Goal: Information Seeking & Learning: Learn about a topic

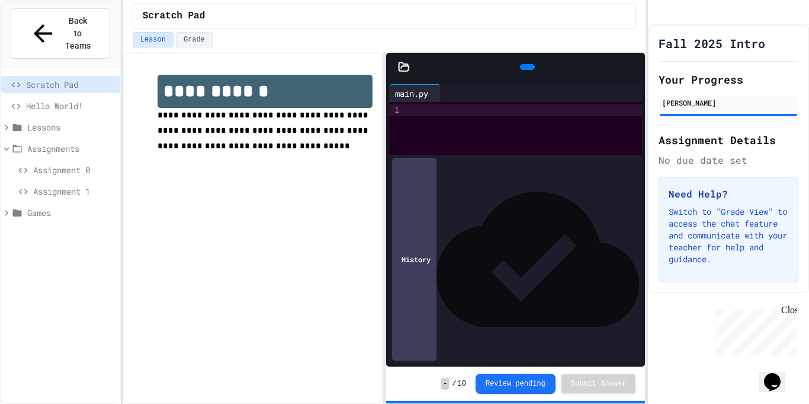
click at [459, 129] on div at bounding box center [525, 128] width 235 height 53
click at [520, 64] on div at bounding box center [527, 67] width 15 height 6
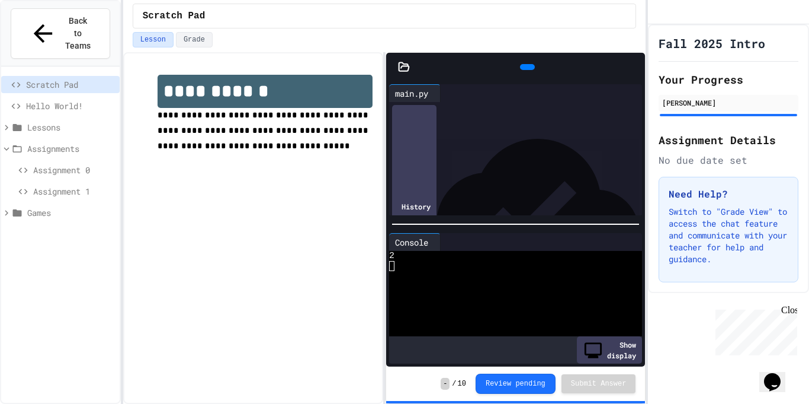
click at [435, 119] on div "***** * ** * * *" at bounding box center [525, 110] width 235 height 17
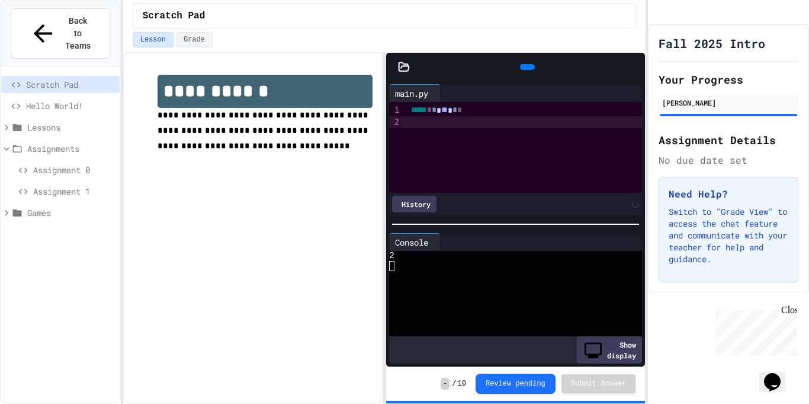
click at [527, 64] on div at bounding box center [527, 67] width 15 height 6
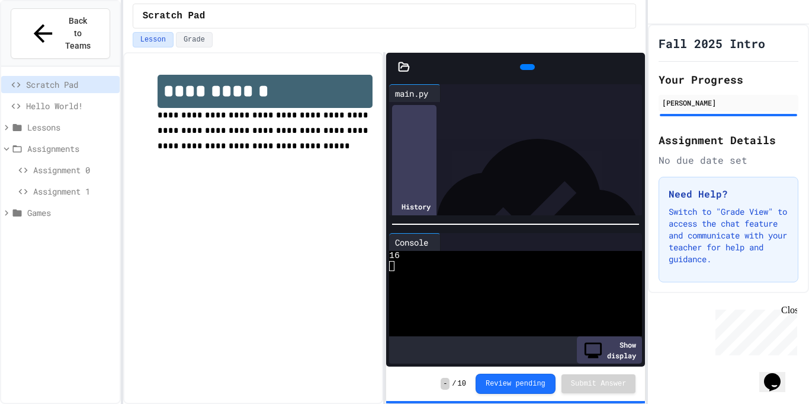
click at [79, 100] on span "Hello World!" at bounding box center [70, 106] width 89 height 12
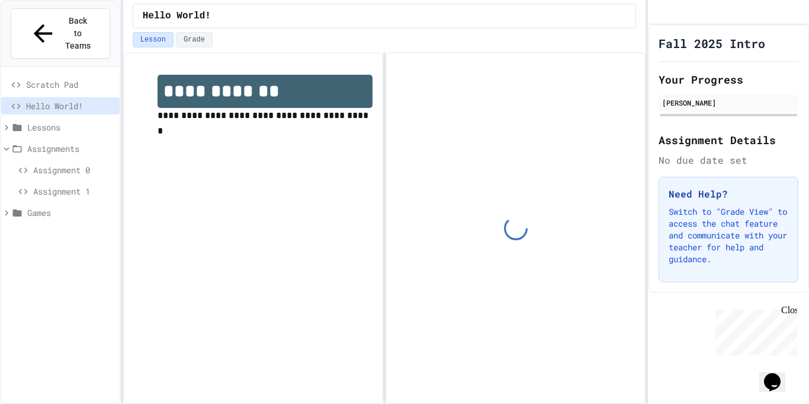
click at [73, 164] on span "Assignment 0" at bounding box center [74, 170] width 82 height 12
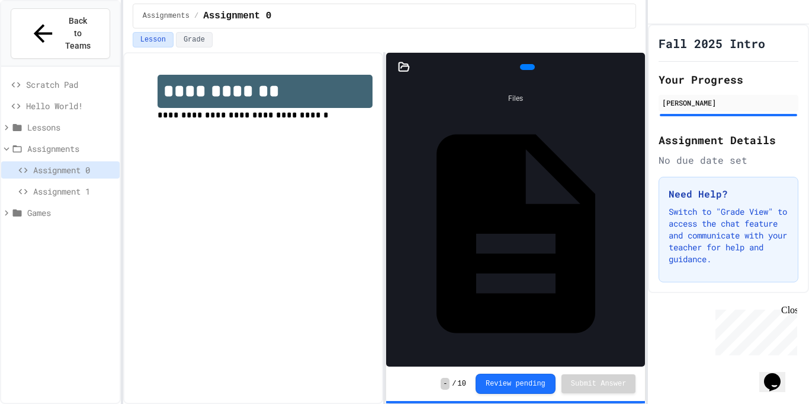
click at [69, 185] on span "Assignment 1" at bounding box center [74, 191] width 82 height 12
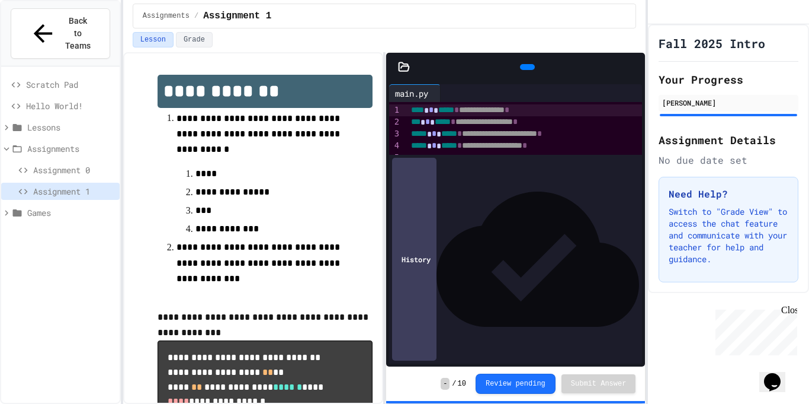
scroll to position [114, 0]
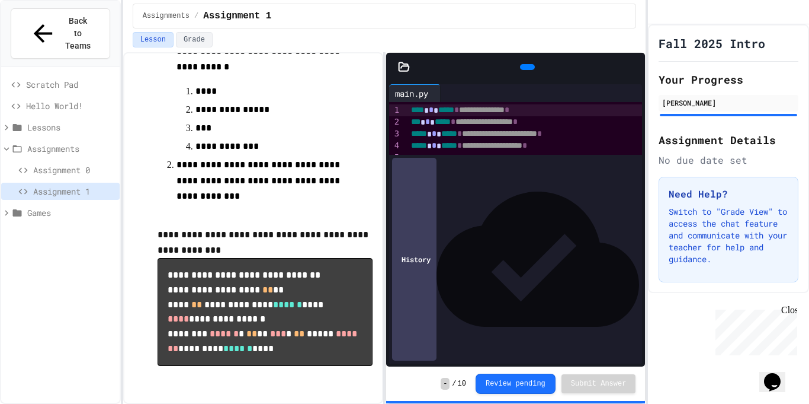
click at [793, 313] on div "Close" at bounding box center [789, 312] width 15 height 15
